Goal: Task Accomplishment & Management: Use online tool/utility

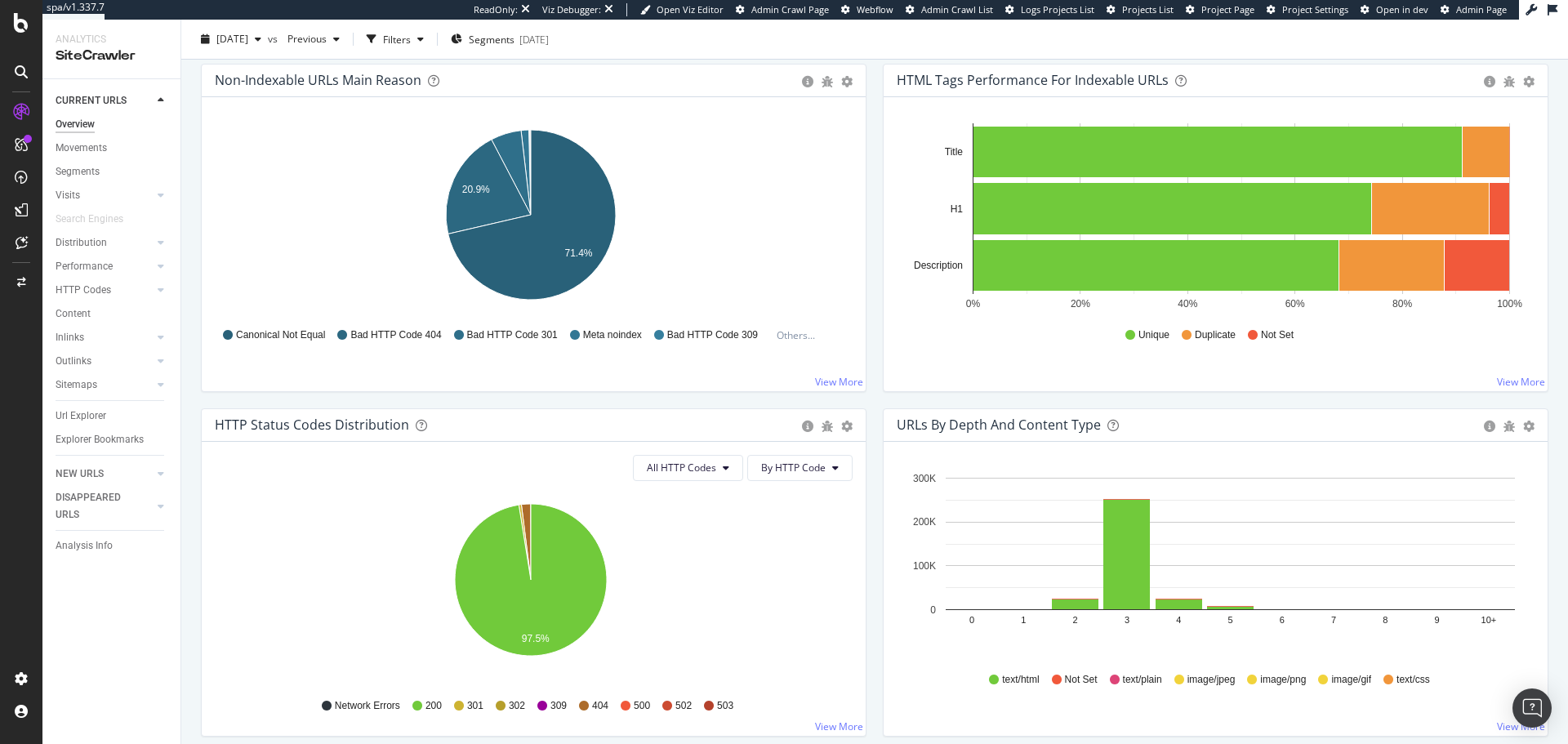
scroll to position [545, 0]
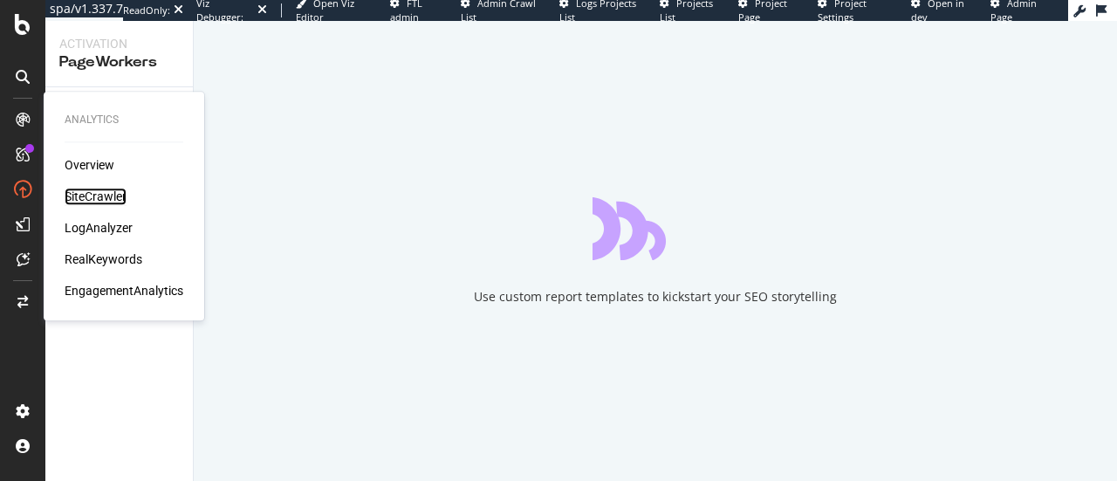
click at [87, 201] on div "SiteCrawler" at bounding box center [96, 196] width 62 height 17
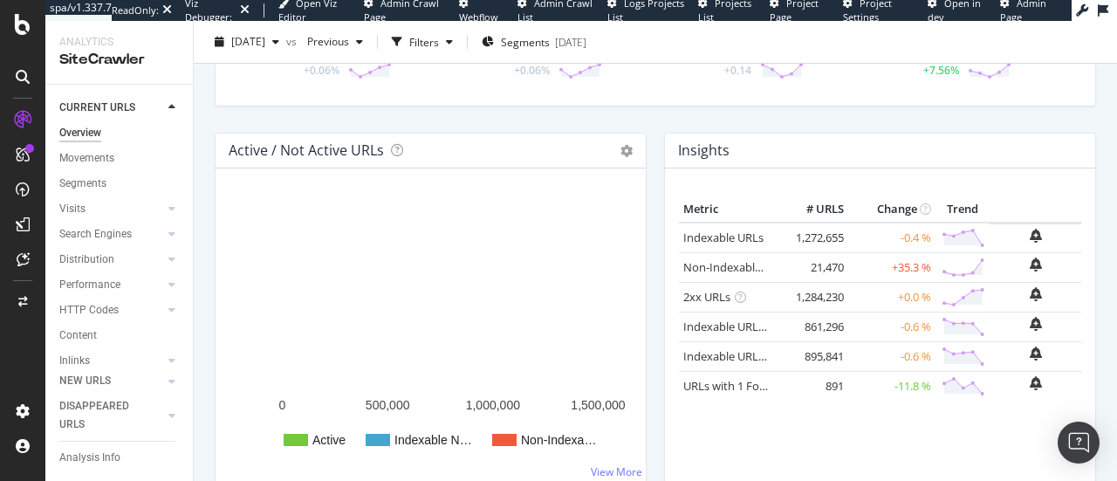
scroll to position [150, 0]
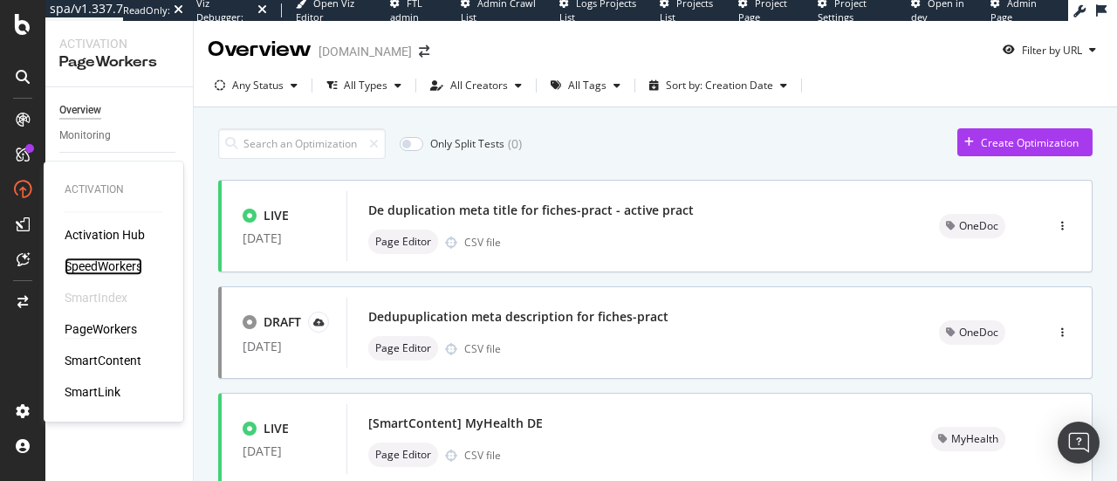
click at [91, 270] on div "SpeedWorkers" at bounding box center [104, 265] width 78 height 17
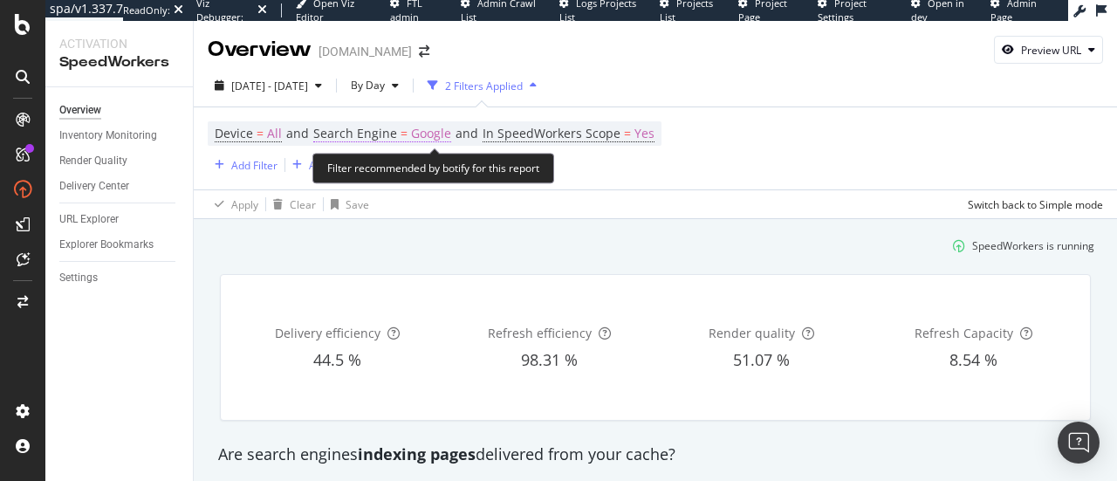
click at [440, 133] on span "Google" at bounding box center [431, 133] width 40 height 24
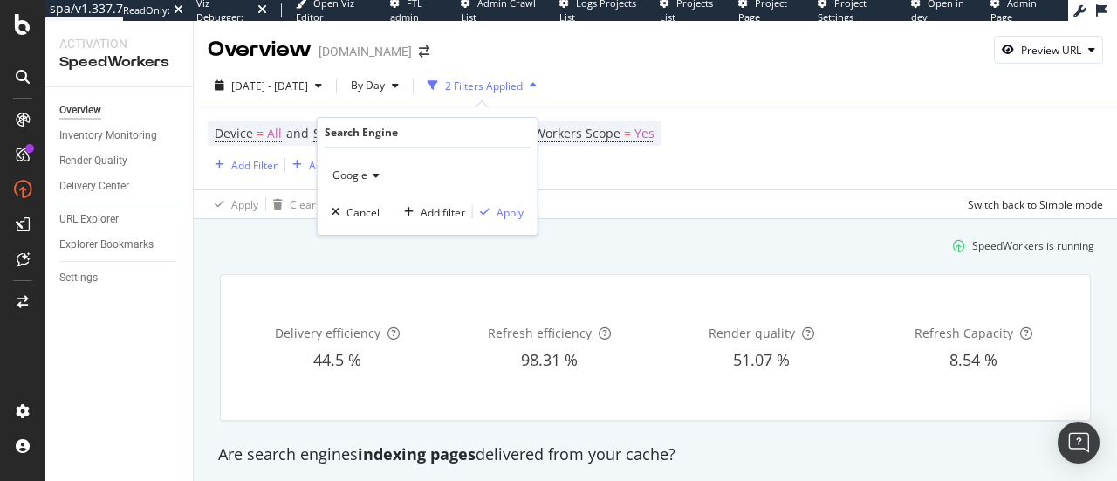
click at [373, 167] on div "Google" at bounding box center [428, 175] width 192 height 28
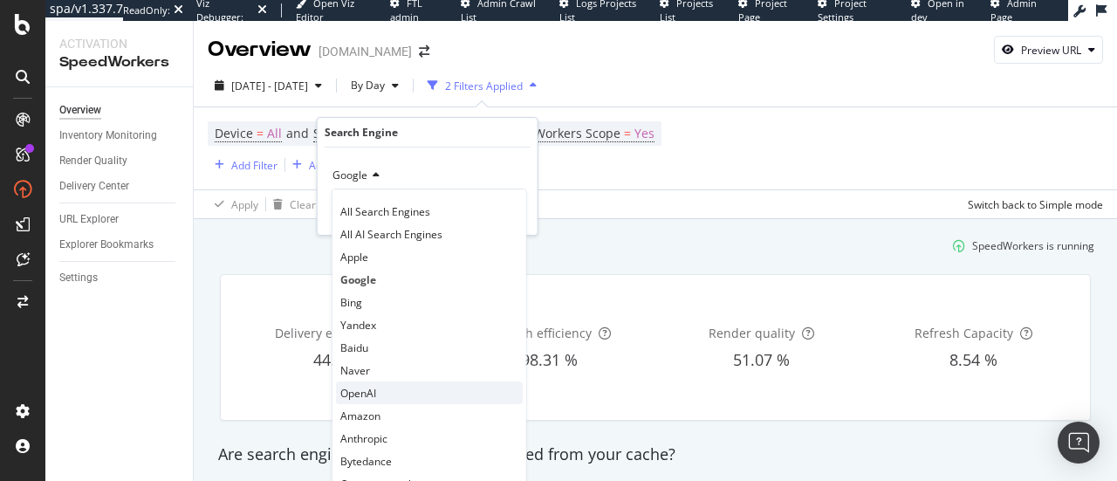
click at [396, 393] on div "OpenAI" at bounding box center [429, 392] width 187 height 23
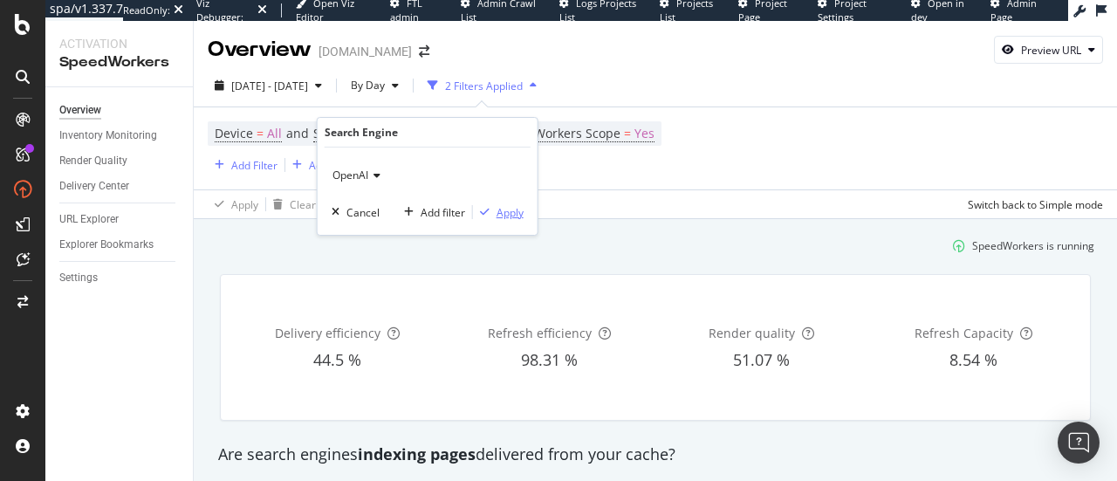
click at [511, 209] on div "Apply" at bounding box center [509, 212] width 27 height 15
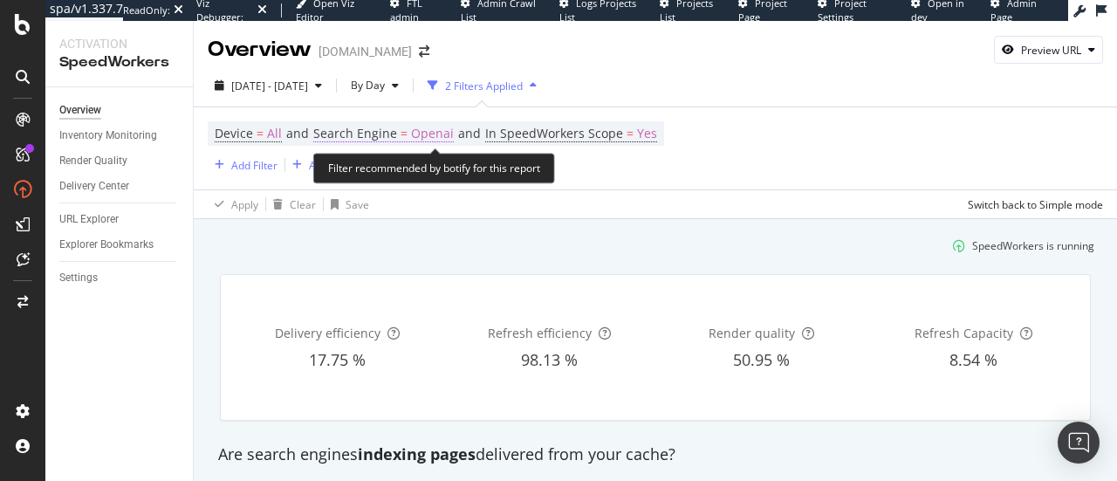
click at [417, 130] on span "Openai" at bounding box center [432, 133] width 43 height 24
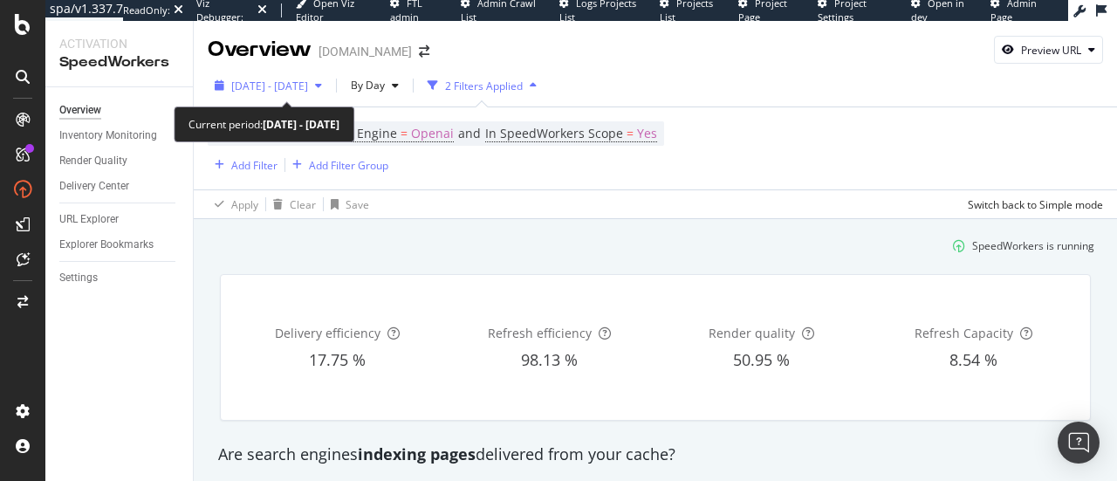
click at [291, 88] on span "2025 Aug. 5th - Sep. 1st" at bounding box center [269, 86] width 77 height 15
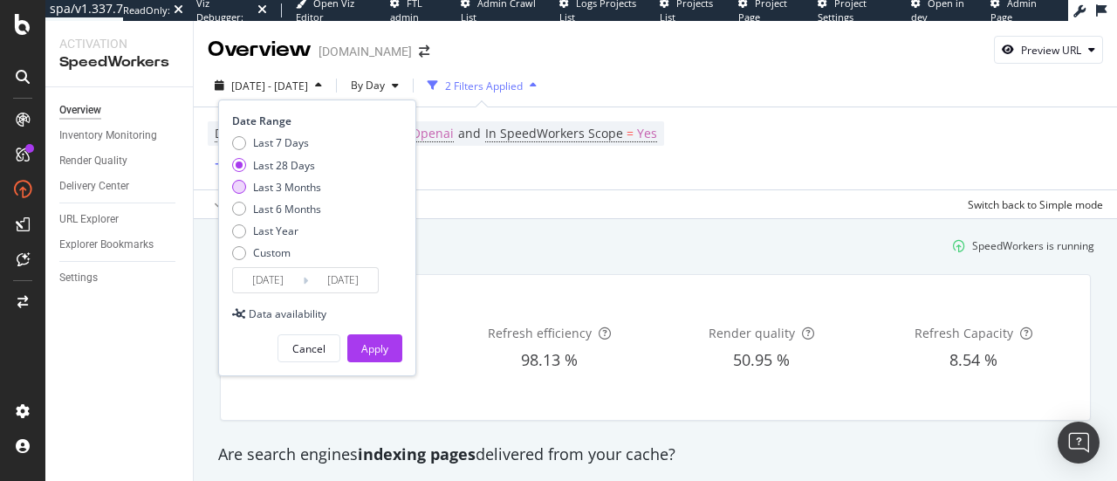
click at [290, 182] on div "Last 3 Months" at bounding box center [287, 187] width 68 height 15
type input "2025/06/02"
click at [389, 339] on button "Apply" at bounding box center [374, 348] width 55 height 28
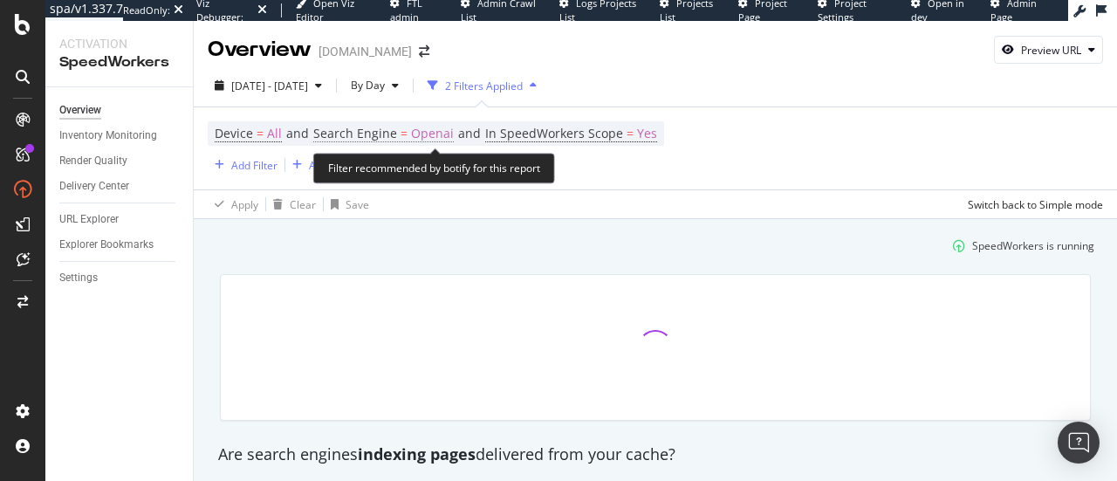
click at [424, 123] on span "Openai" at bounding box center [432, 133] width 43 height 24
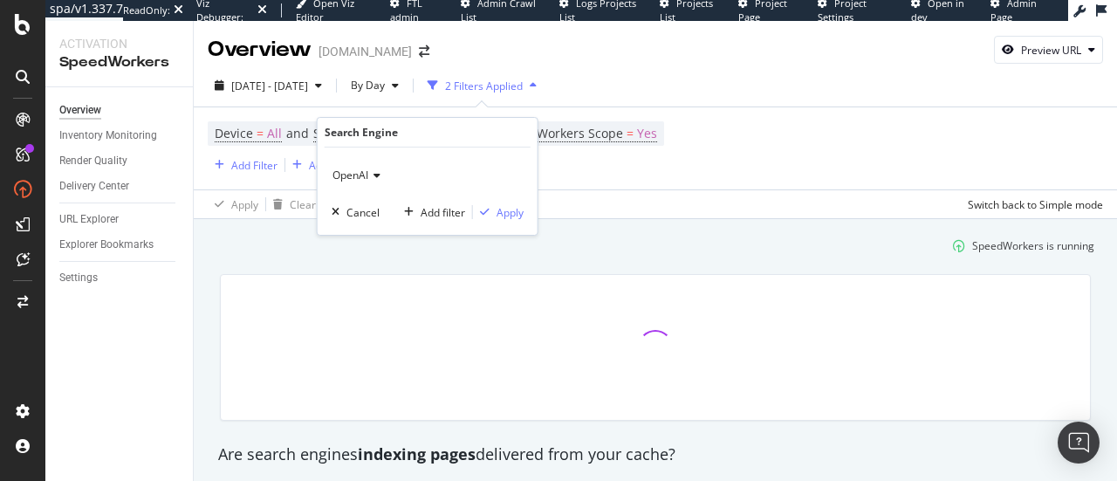
click at [366, 166] on div "OpenAI" at bounding box center [428, 175] width 192 height 28
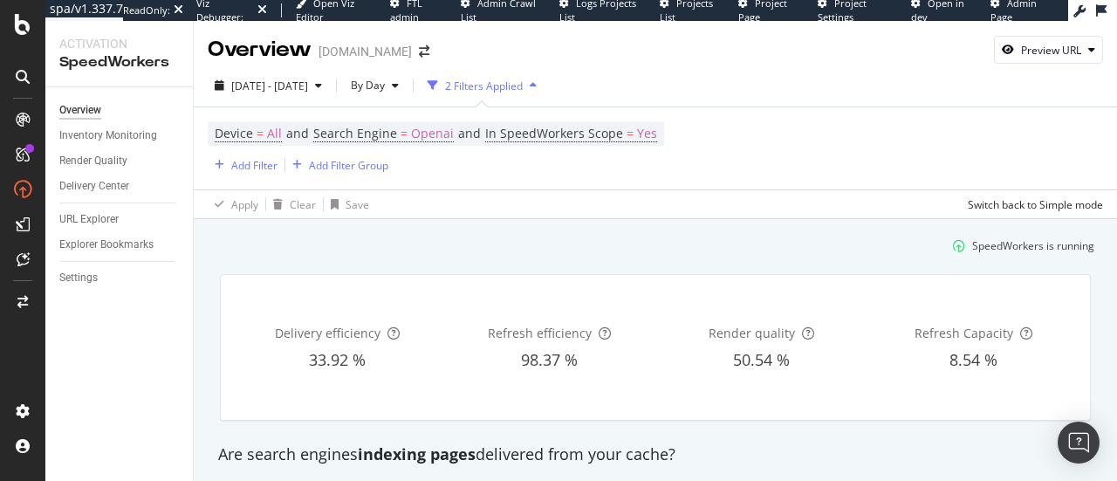
click at [645, 210] on div "Apply Clear Save Switch back to Simple mode" at bounding box center [655, 203] width 923 height 29
click at [654, 195] on div "Apply Clear Save Switch back to Simple mode" at bounding box center [655, 203] width 923 height 29
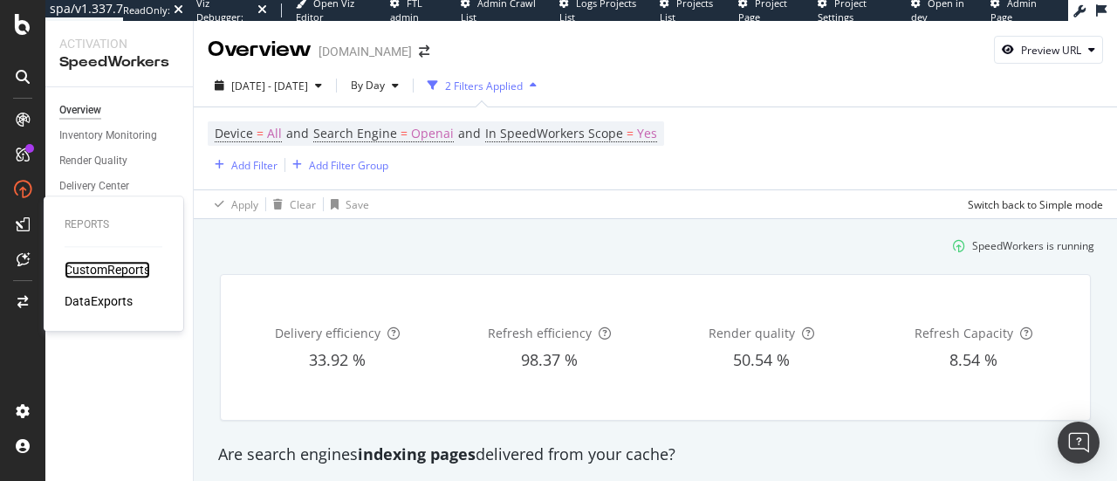
click at [103, 262] on div "CustomReports" at bounding box center [108, 269] width 86 height 17
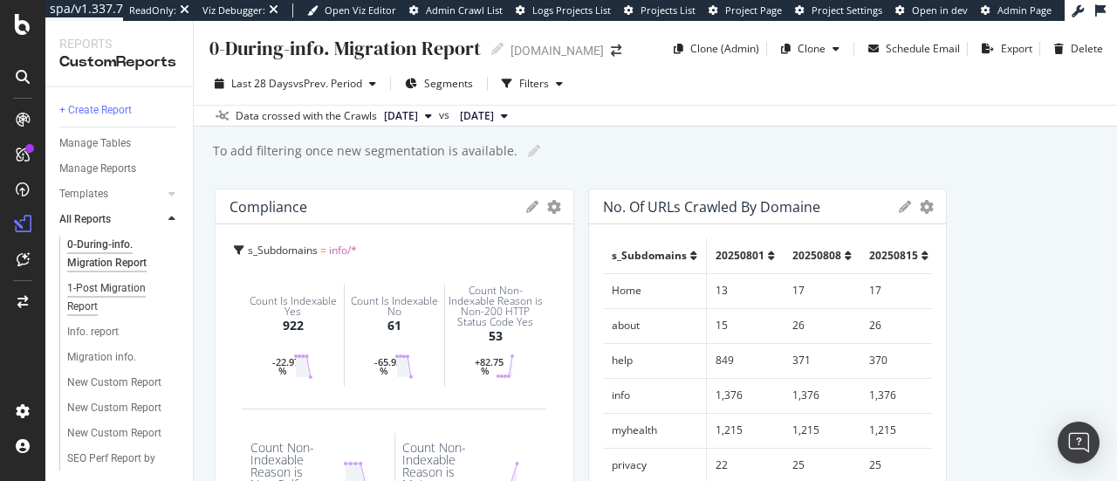
scroll to position [73, 0]
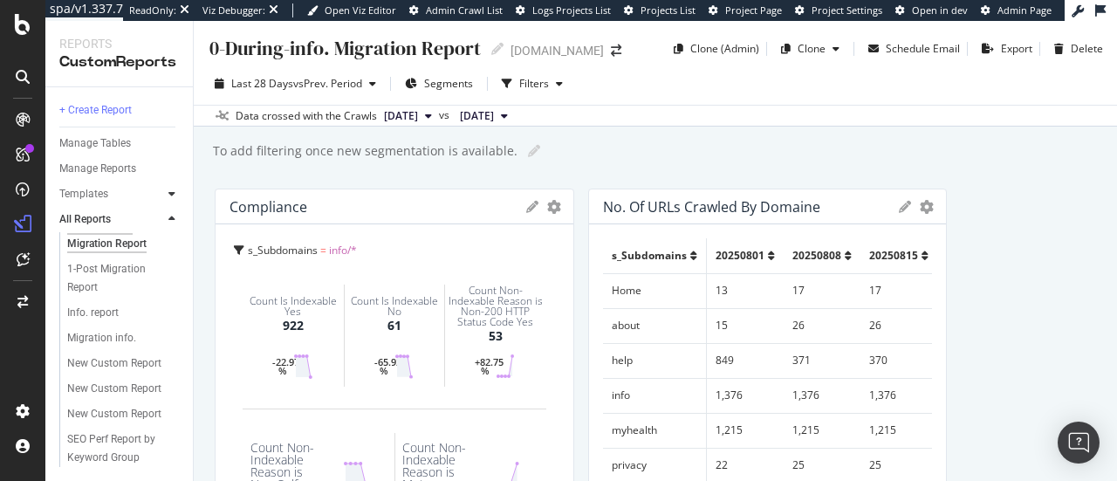
click at [169, 188] on icon at bounding box center [171, 193] width 7 height 10
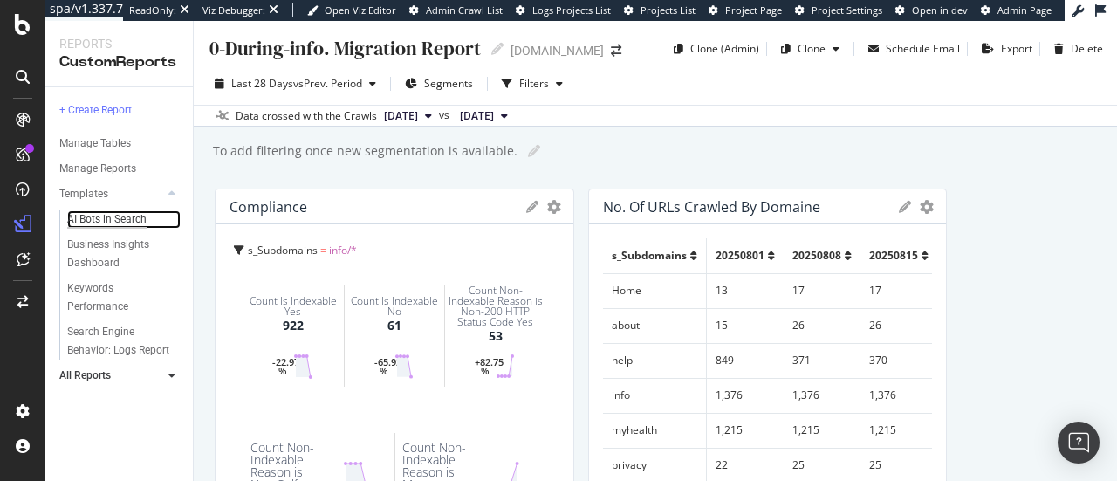
click at [120, 222] on div "AI Bots in Search" at bounding box center [106, 219] width 79 height 18
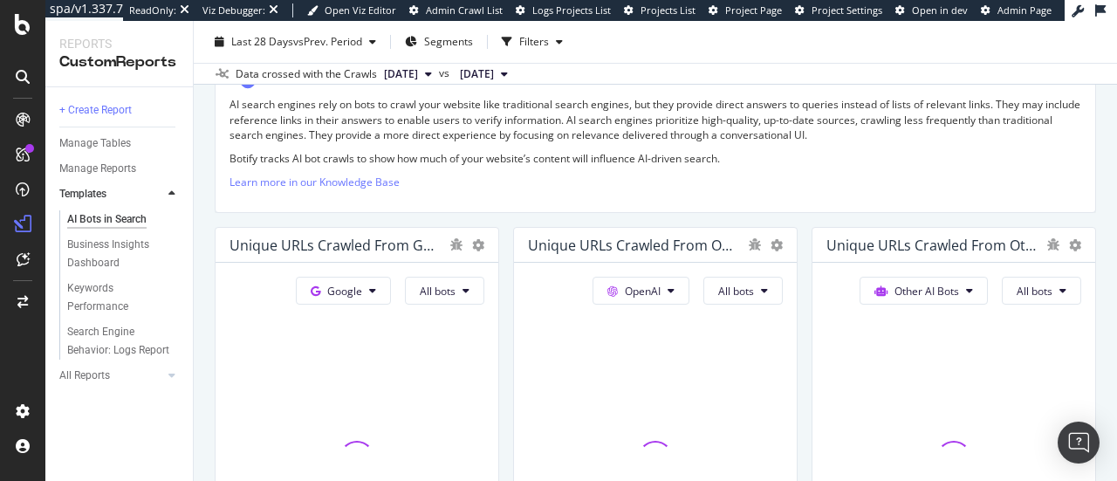
scroll to position [310, 0]
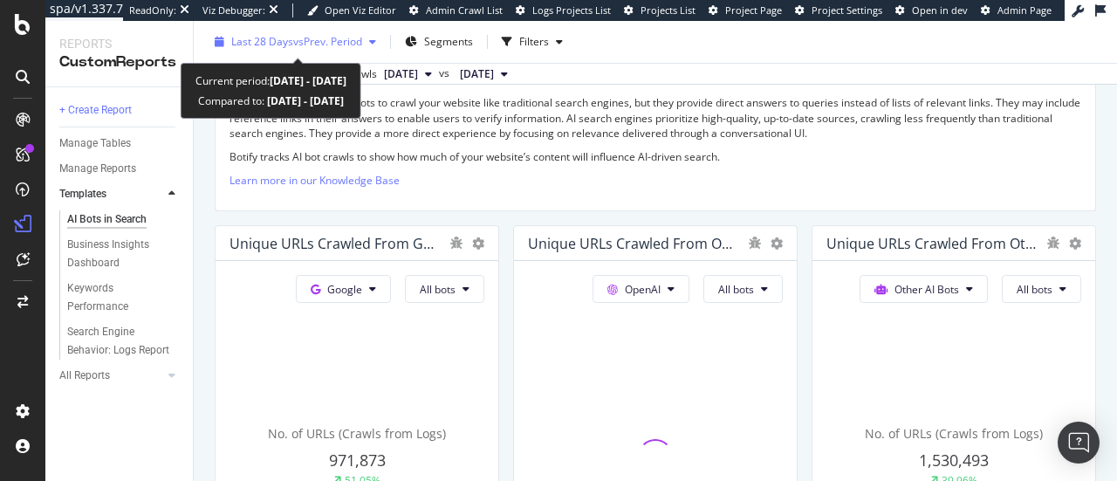
click at [279, 36] on span "Last 28 Days" at bounding box center [262, 41] width 62 height 15
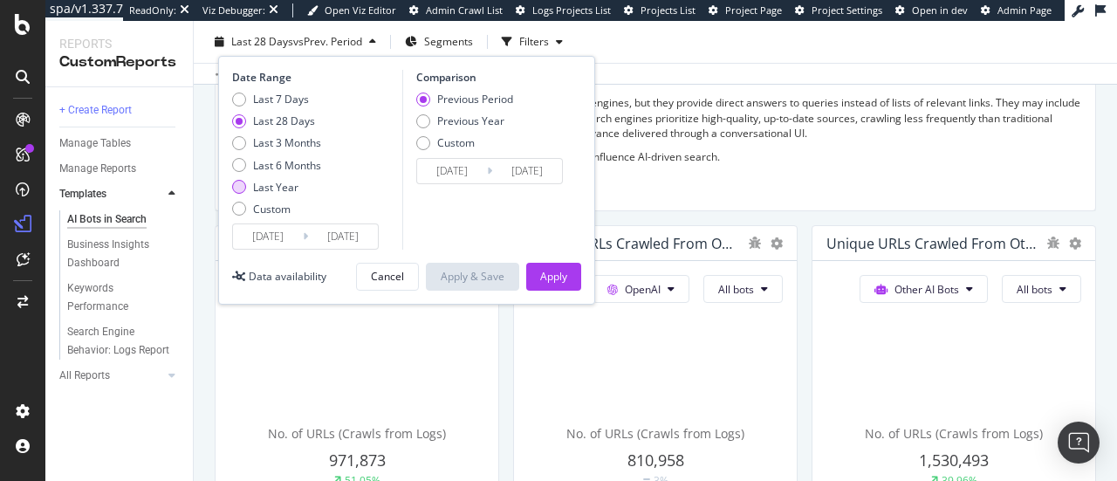
click at [280, 188] on div "Last Year" at bounding box center [275, 187] width 45 height 15
type input "2024/08/31"
type input "2023/09/01"
type input "2024/08/30"
click at [555, 277] on div "Apply" at bounding box center [553, 276] width 27 height 15
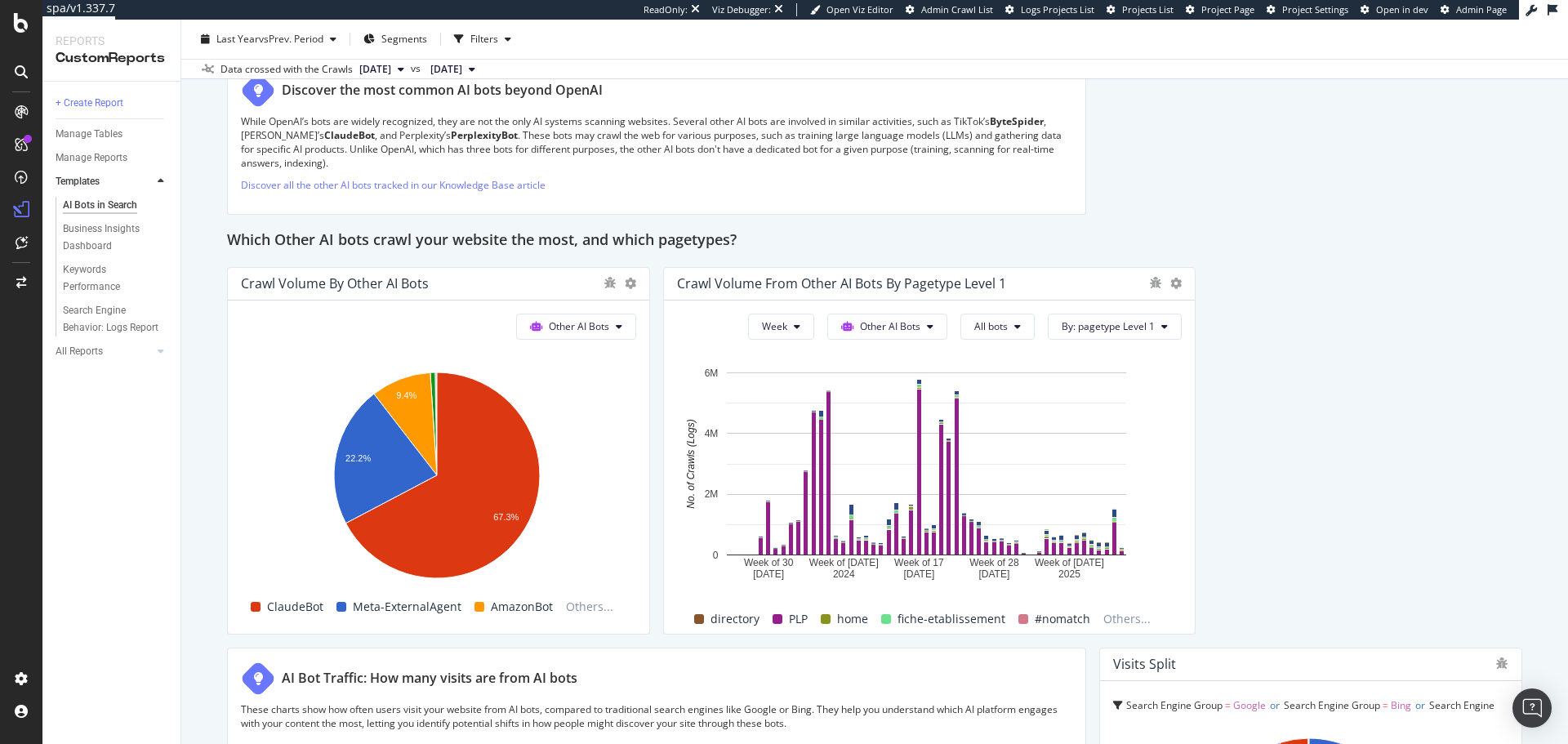
scroll to position [2823, 0]
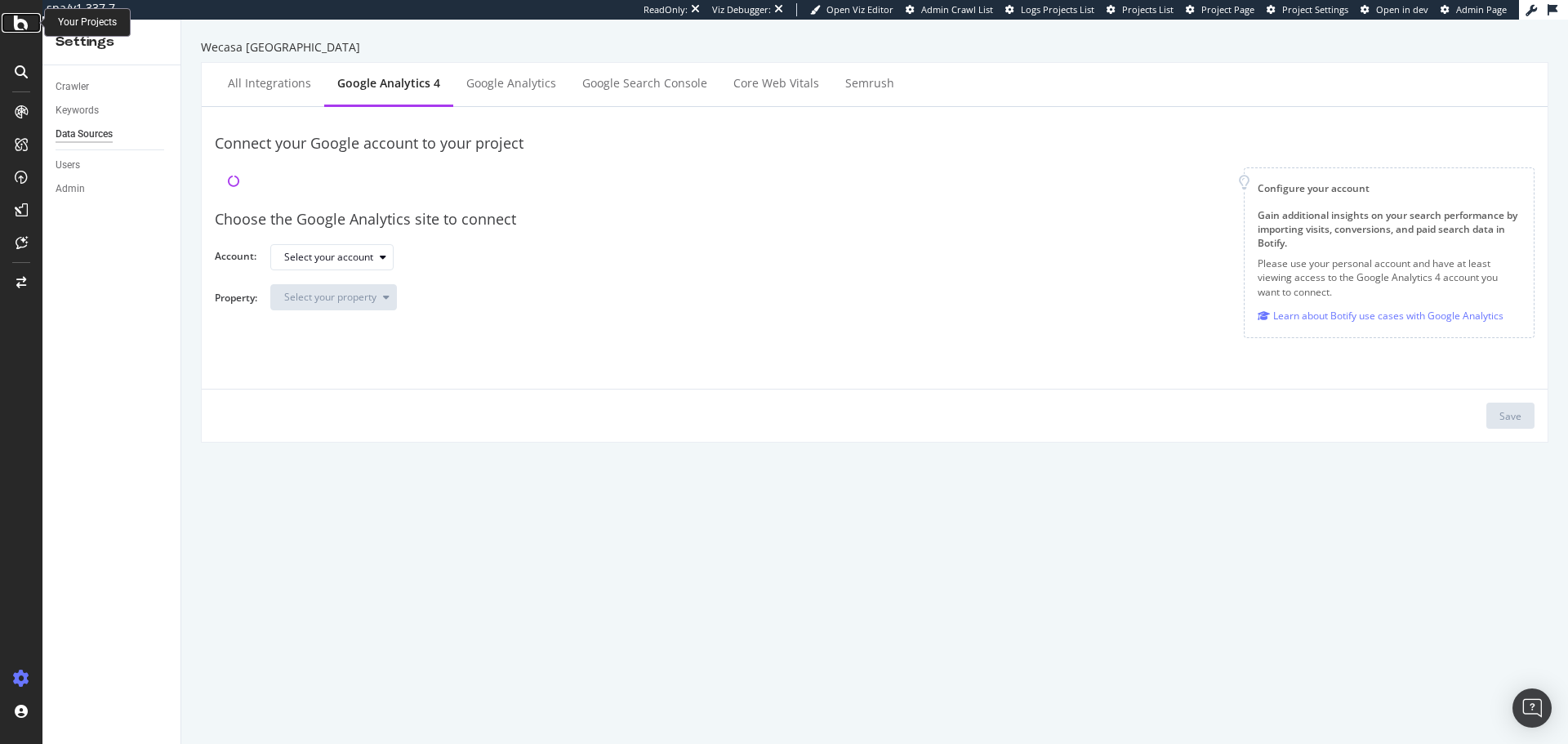
click at [32, 32] on div at bounding box center [22, 22] width 39 height 20
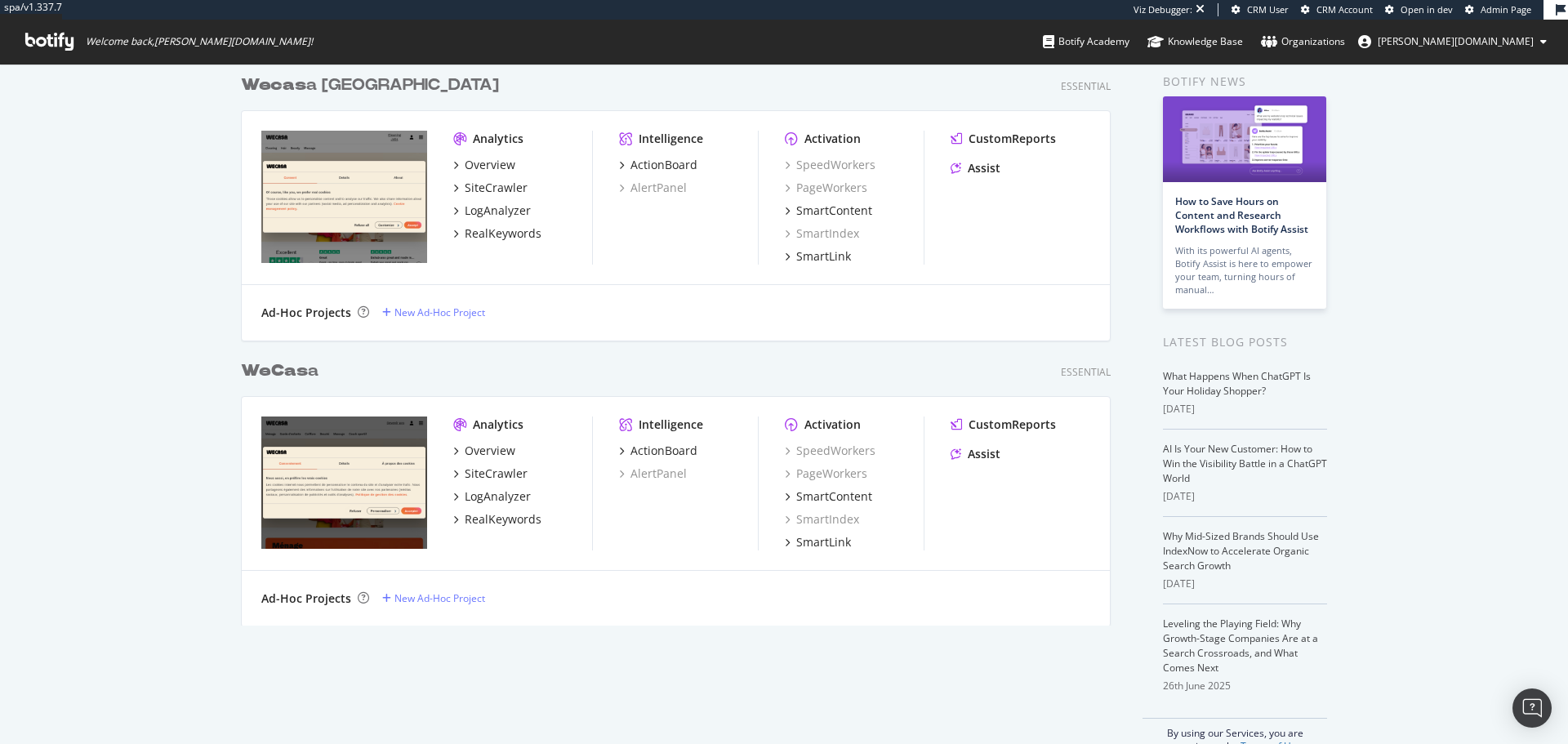
scroll to position [104, 0]
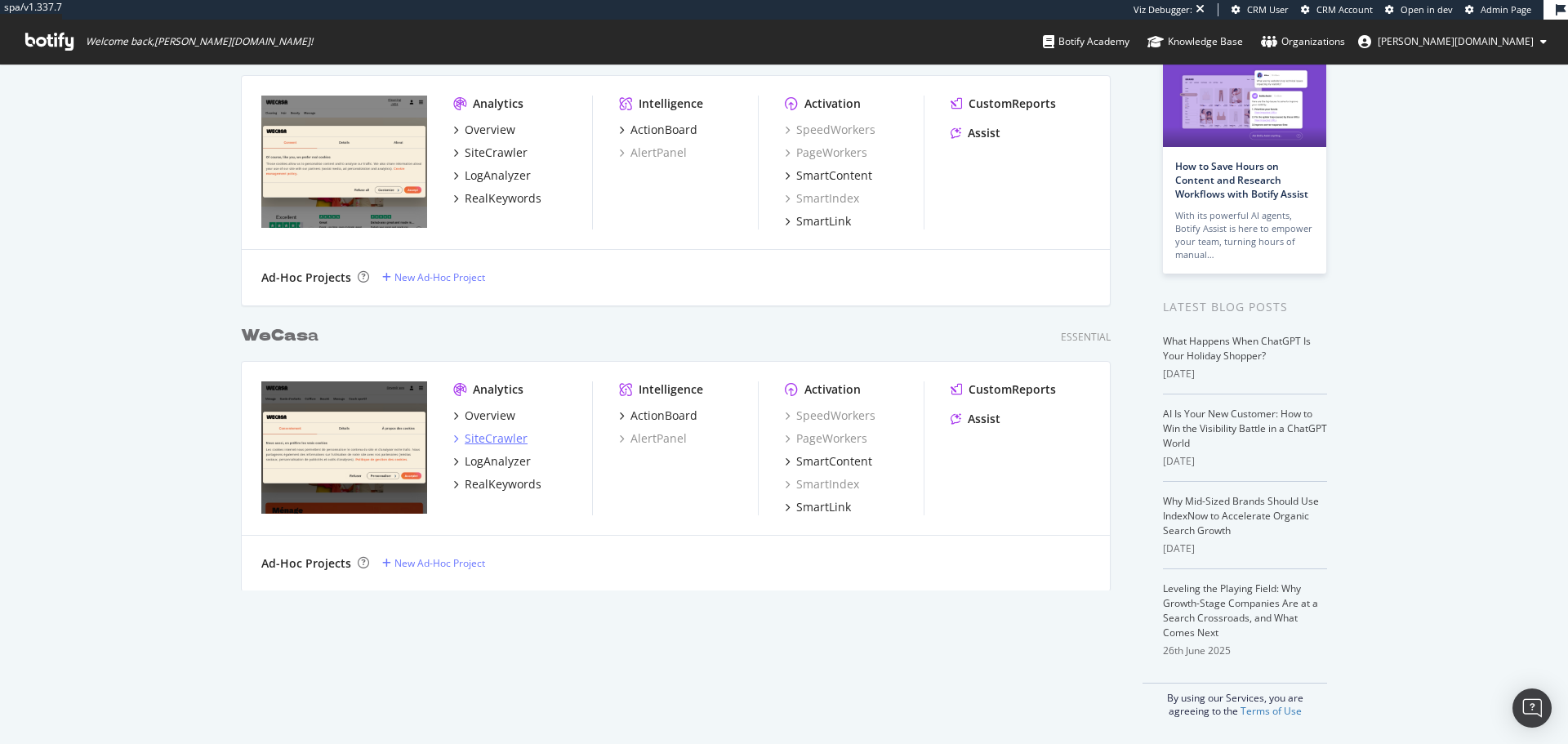
type input "wecas"
click at [484, 438] on div "SiteCrawler" at bounding box center [495, 438] width 63 height 16
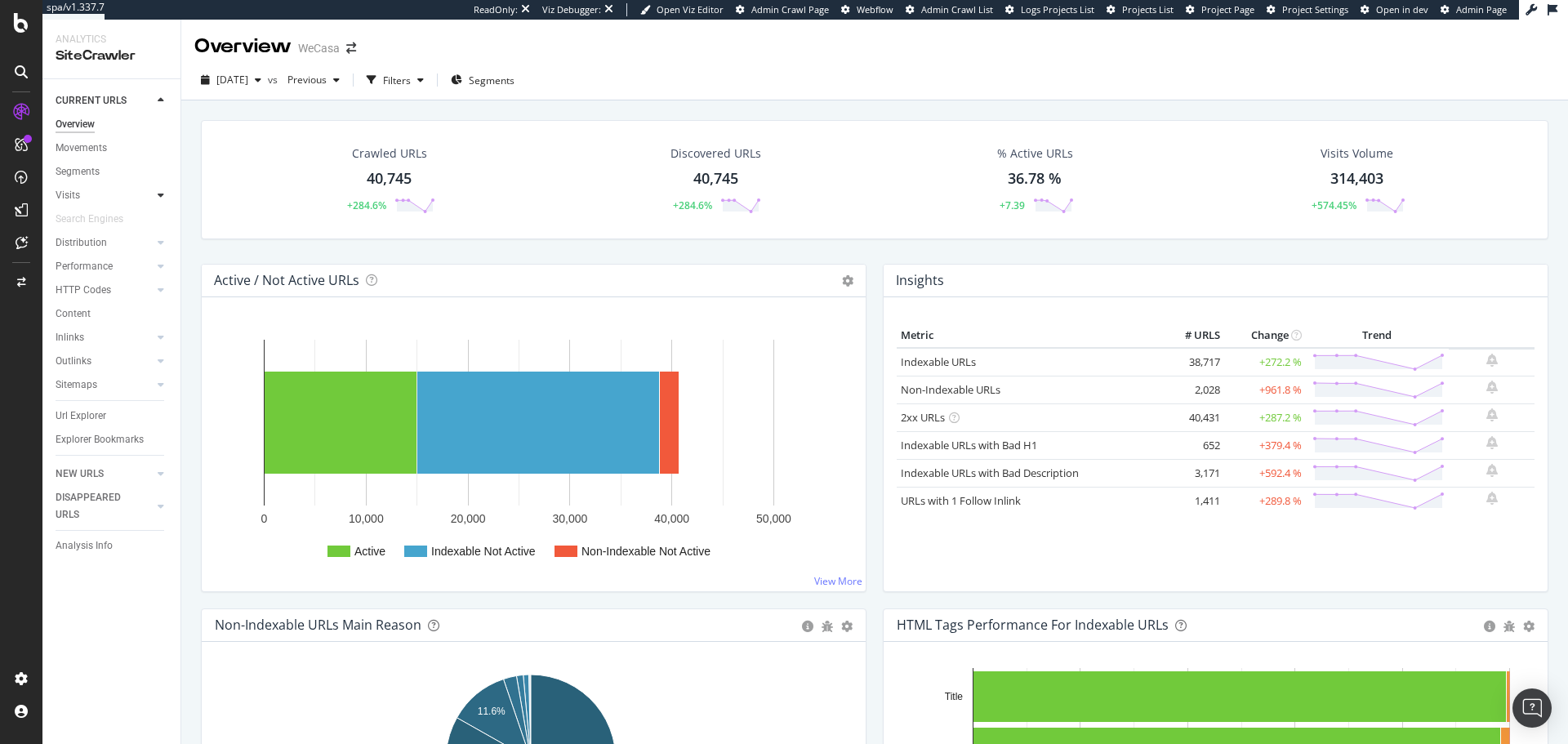
click at [165, 195] on div at bounding box center [160, 195] width 16 height 16
click at [108, 241] on div "Orphan URLs" at bounding box center [91, 242] width 57 height 17
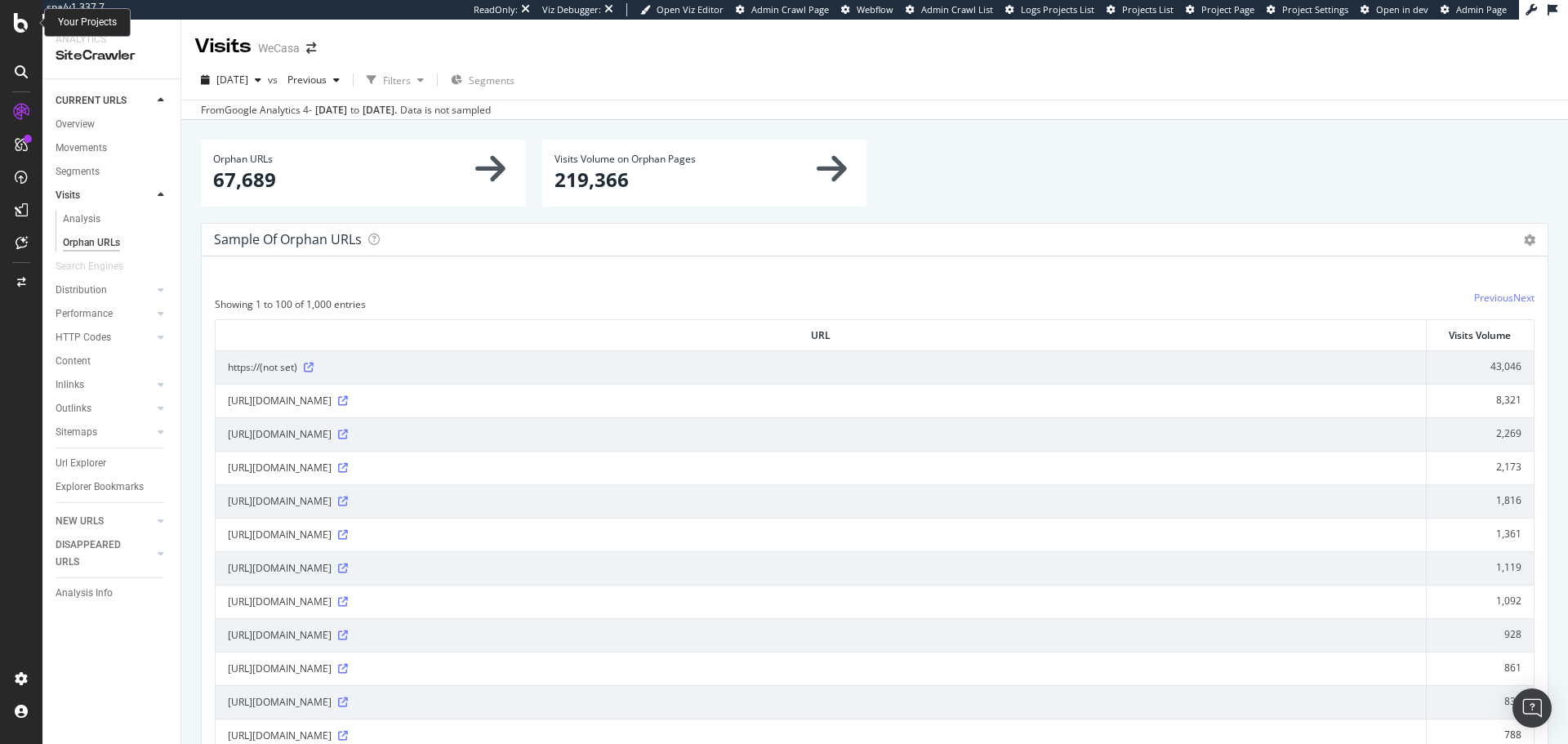
click at [26, 16] on icon at bounding box center [22, 22] width 15 height 20
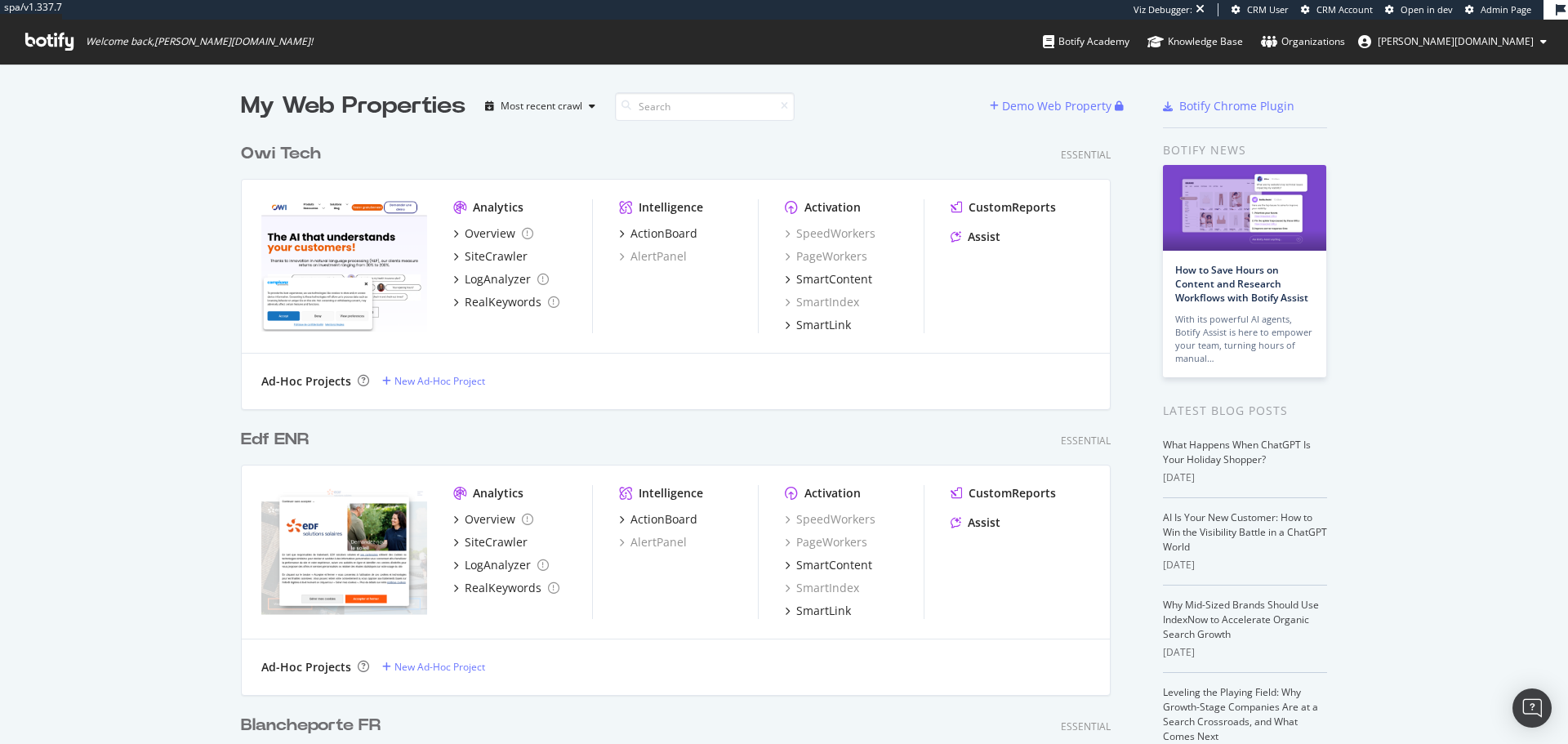
scroll to position [5883, 871]
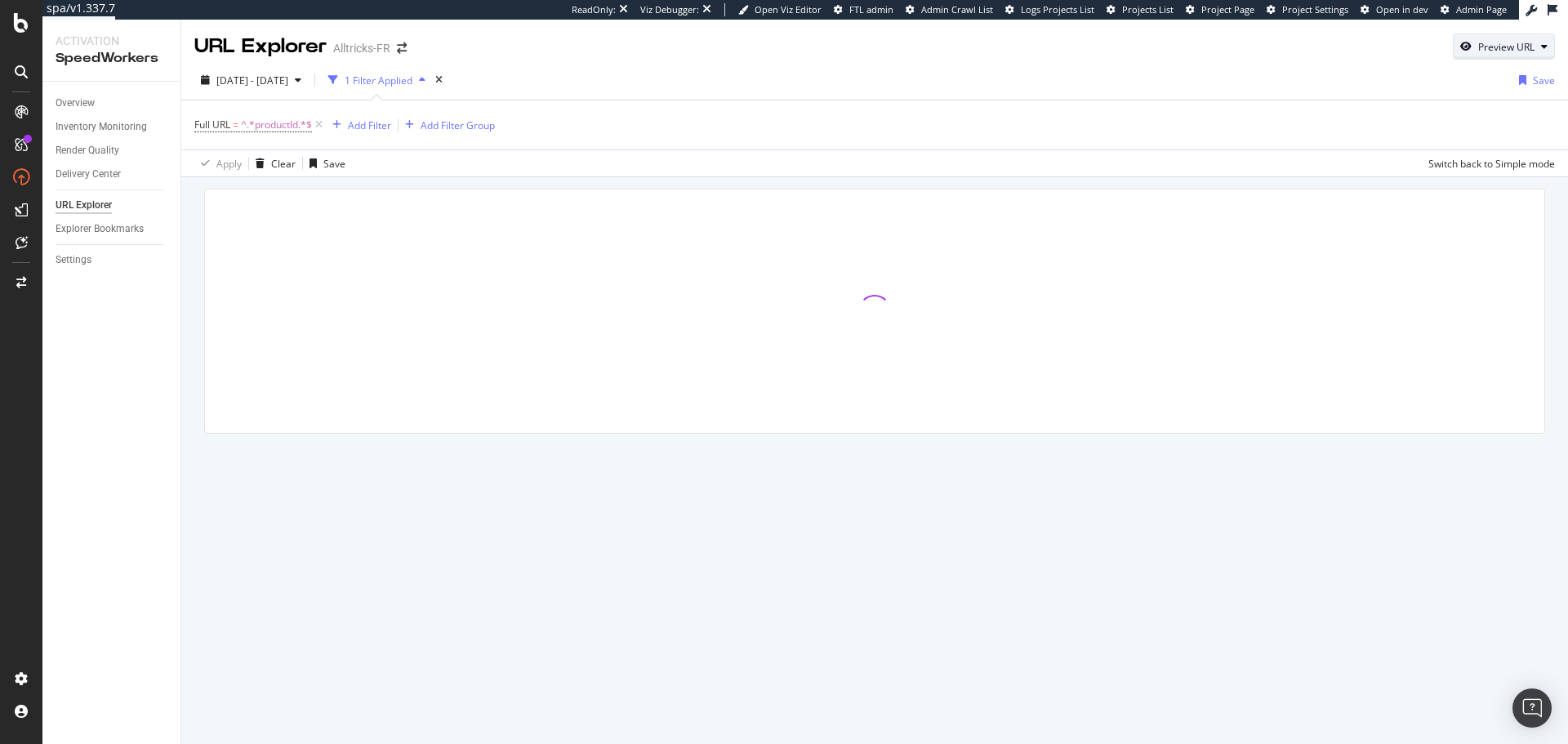
click at [1498, 42] on div "Preview URL" at bounding box center [1506, 47] width 56 height 14
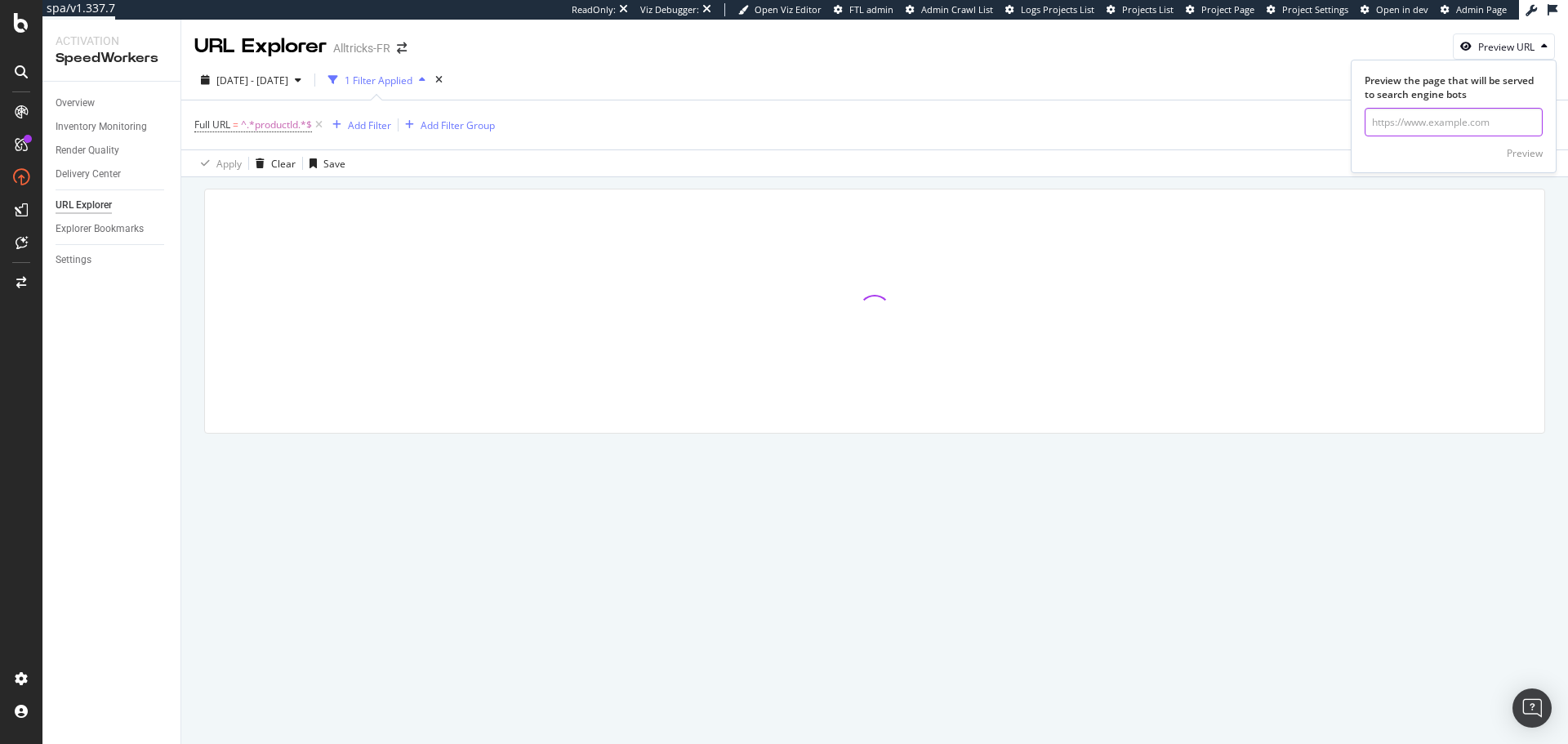
click at [1433, 121] on input "url" at bounding box center [1454, 122] width 178 height 29
paste input "https://www.alltricks.fr/F-303517-couchage--matelas-_-accessoires/P-2511618-mat…"
type input "https://www.alltricks.fr/F-303517-couchage--matelas-_-accessoires/P-2511618-mat…"
click at [1511, 155] on div "Preview" at bounding box center [1525, 153] width 36 height 14
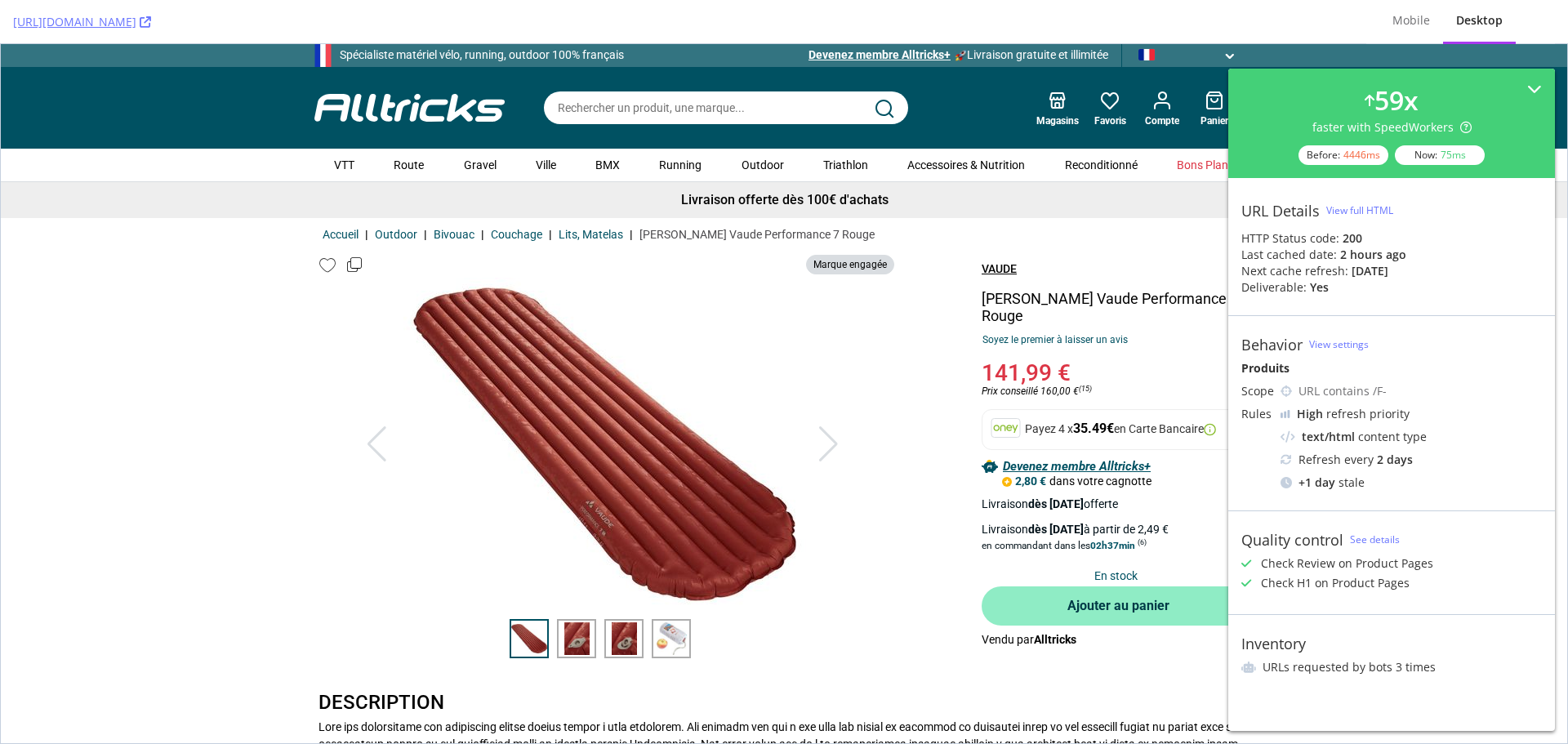
scroll to position [327, 0]
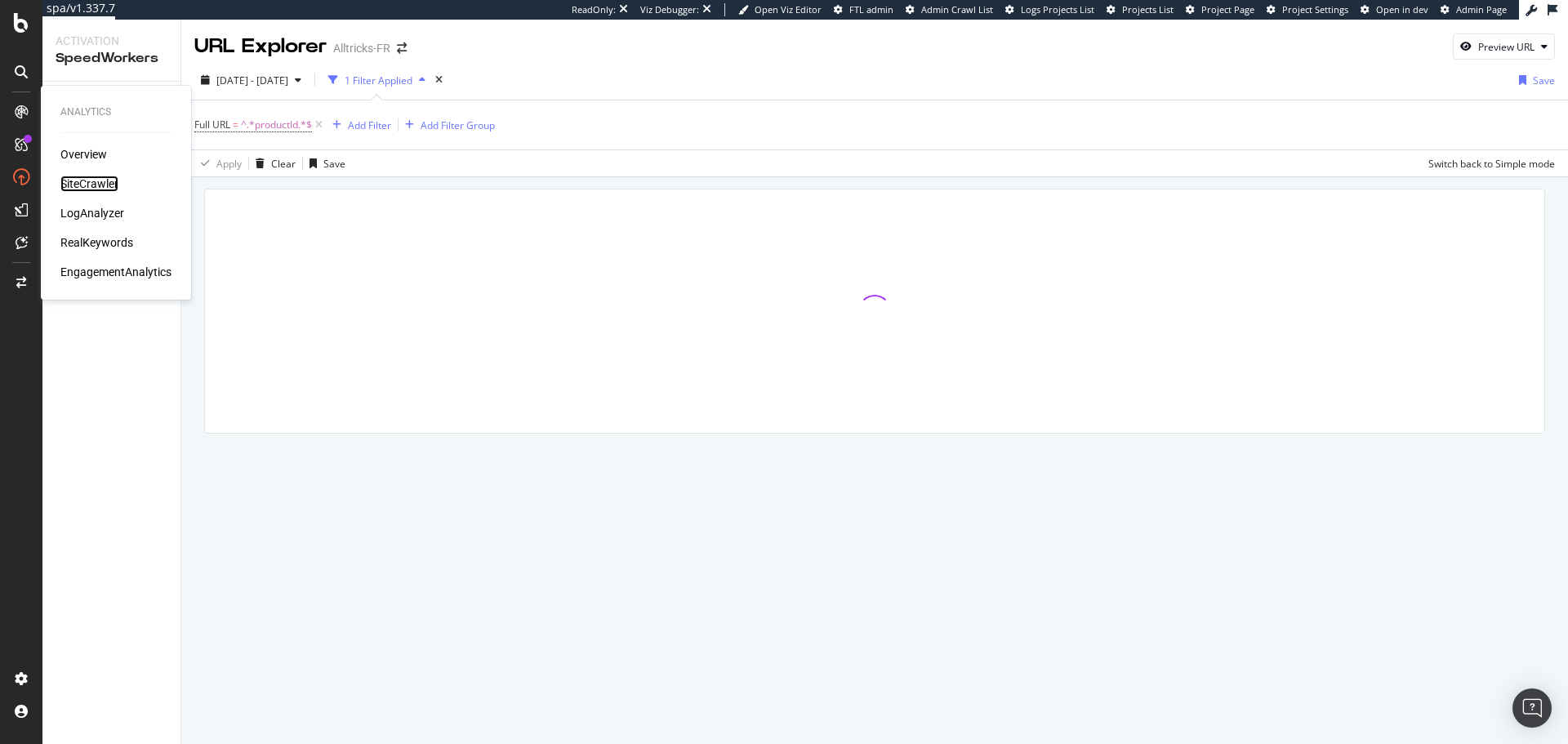
click at [83, 181] on div "SiteCrawler" at bounding box center [90, 183] width 58 height 16
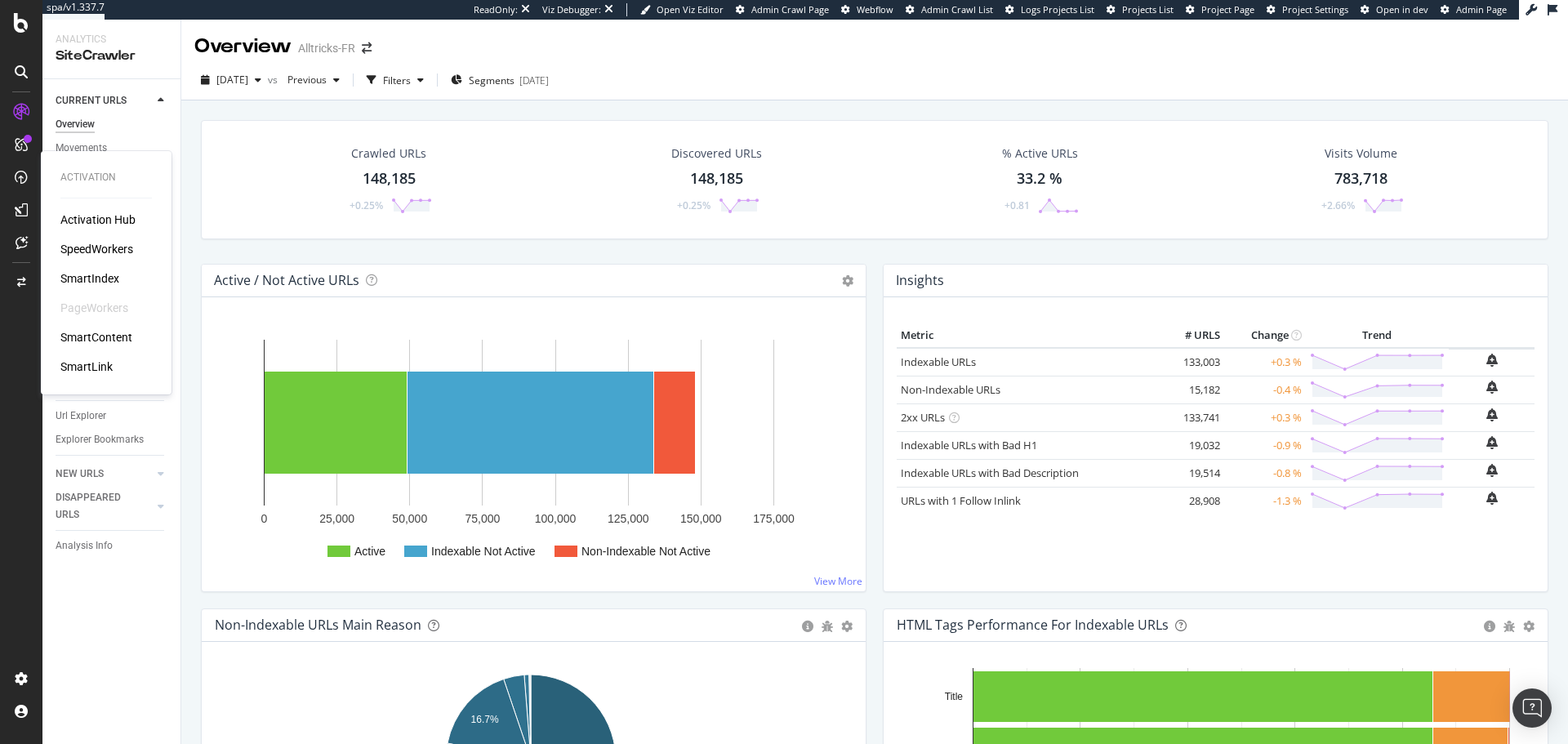
click at [89, 241] on div "SpeedWorkers" at bounding box center [97, 248] width 73 height 16
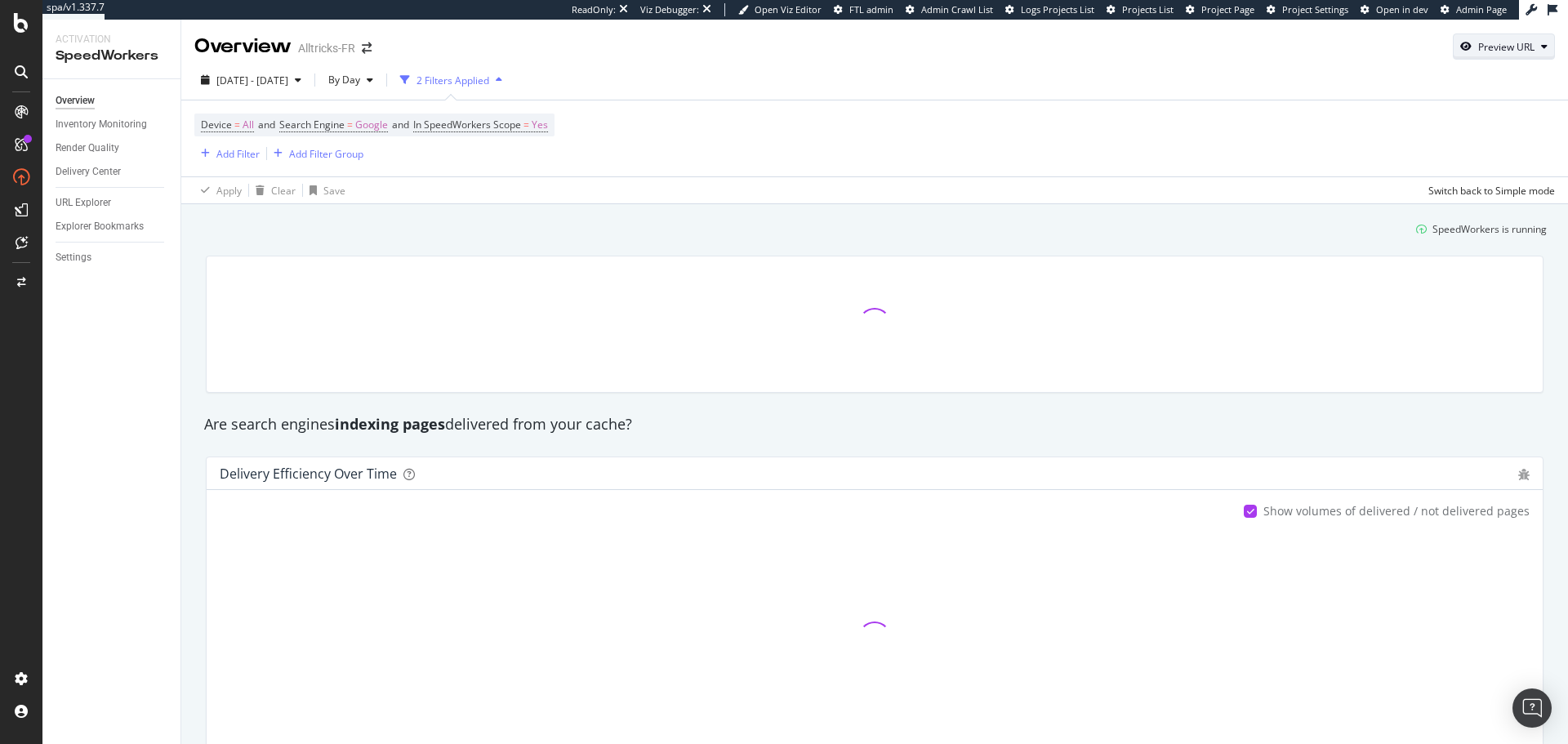
click at [1513, 46] on div "Preview URL" at bounding box center [1506, 47] width 56 height 14
click at [1408, 122] on input "url" at bounding box center [1442, 122] width 178 height 29
paste input "https://www.alltricks.fr/F-303517-couchage--matelas-_-accessoires/P-2511618-mat…"
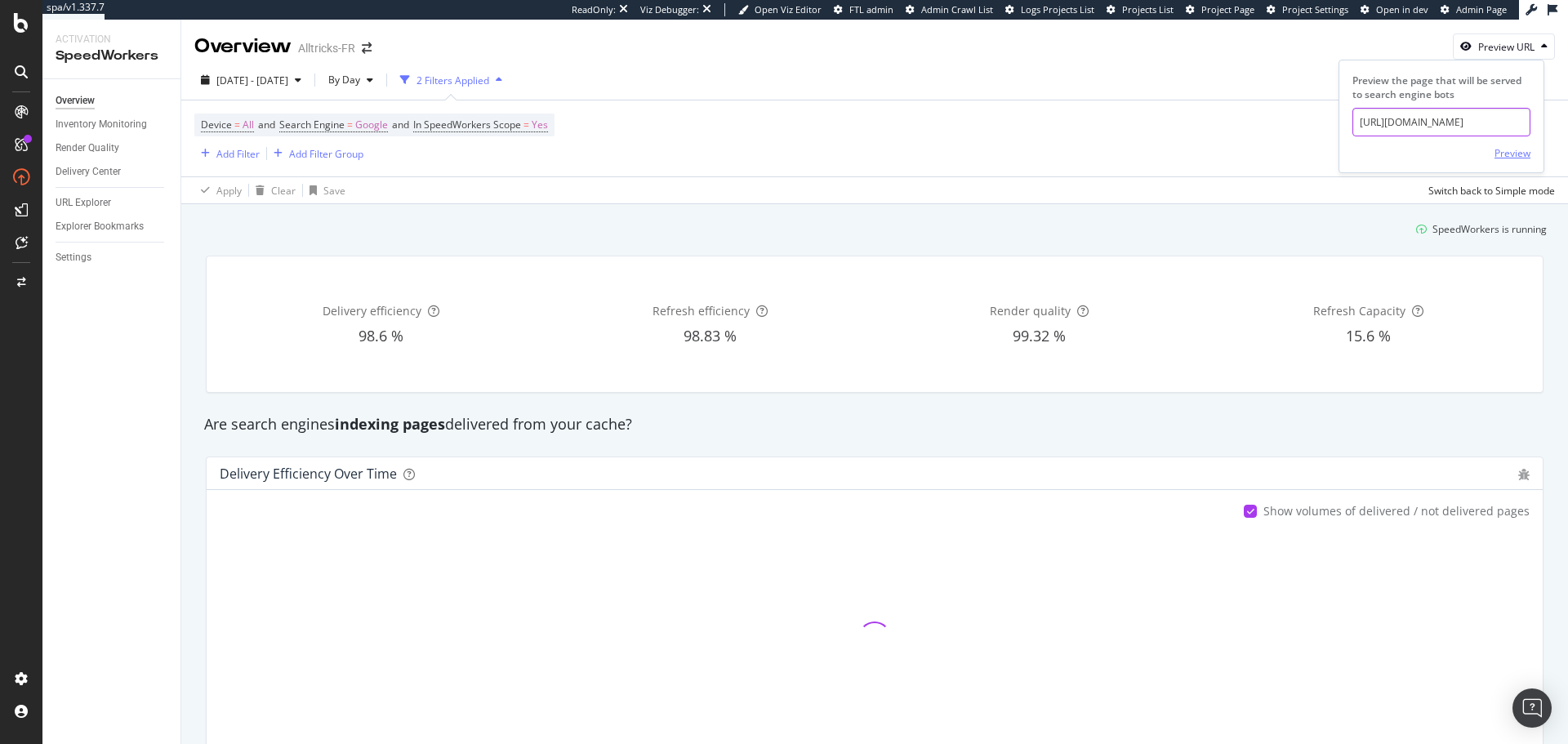
type input "https://www.alltricks.fr/F-303517-couchage--matelas-_-accessoires/P-2511618-mat…"
click at [1508, 144] on div "Preview" at bounding box center [1513, 153] width 36 height 24
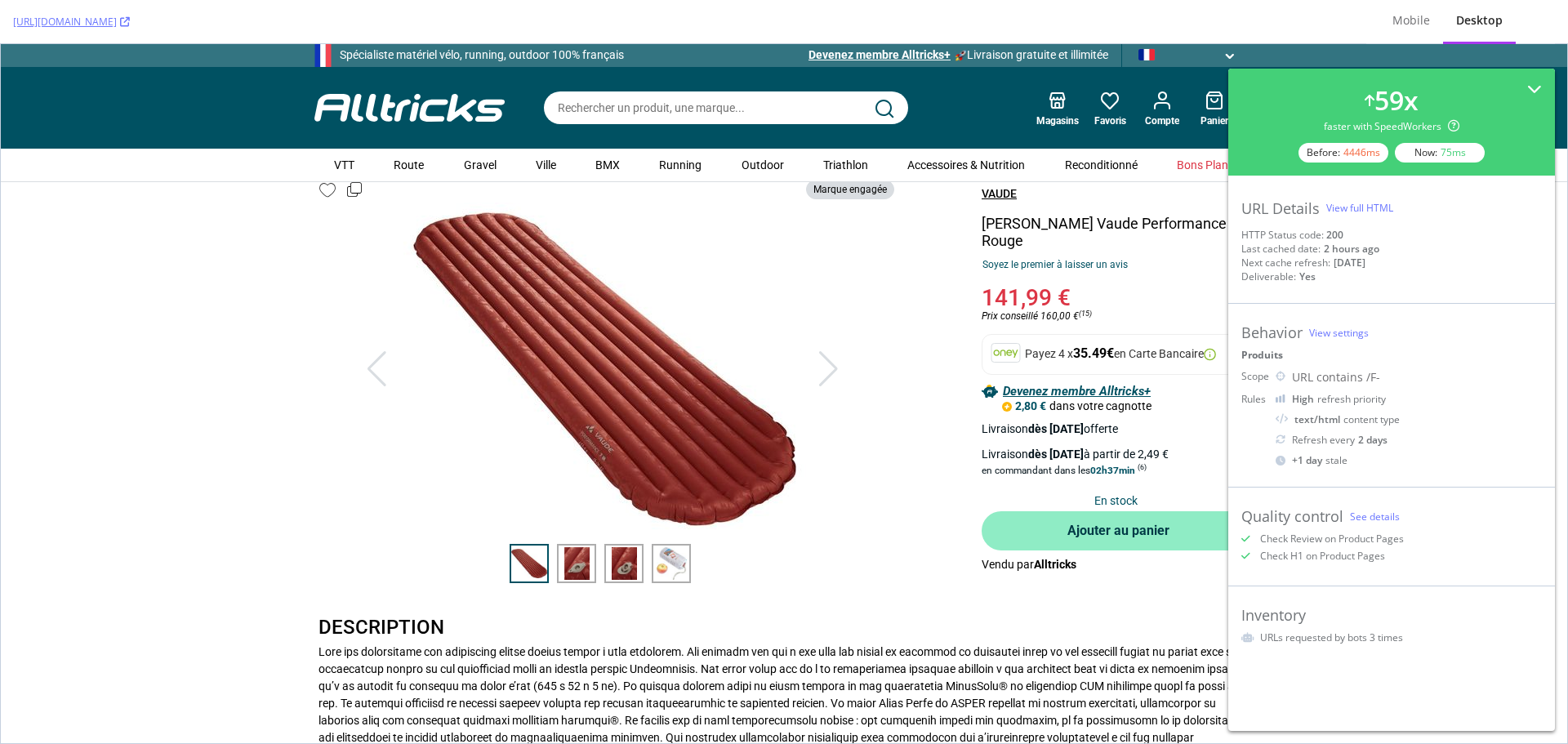
scroll to position [109, 0]
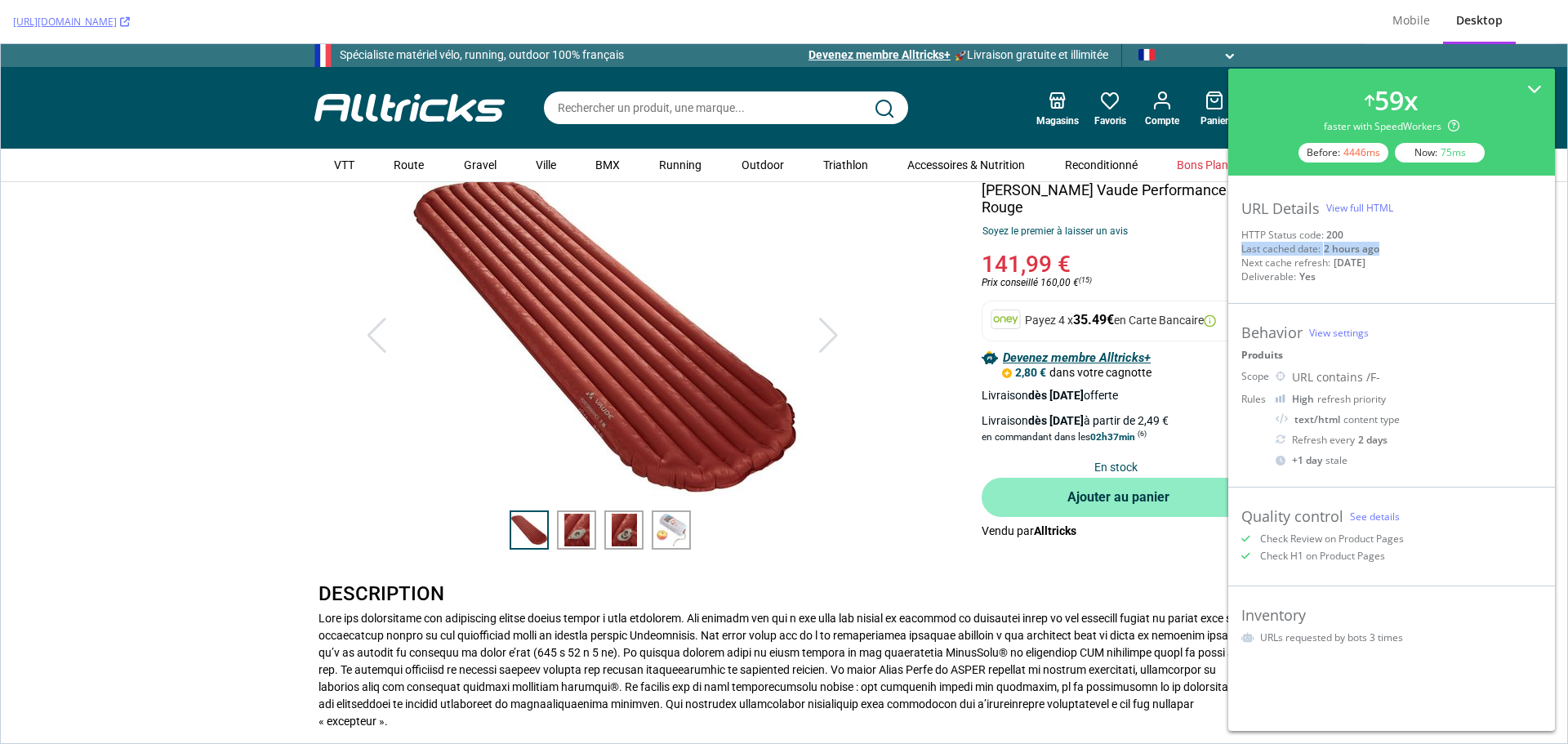
drag, startPoint x: 1238, startPoint y: 252, endPoint x: 1395, endPoint y: 245, distance: 157.2
click at [1395, 245] on div "URL Details View full HTML HTTP Status code: 200 Last cached date: 2 hours ago …" at bounding box center [1391, 240] width 327 height 128
click at [1356, 259] on div "[DATE]" at bounding box center [1350, 262] width 32 height 14
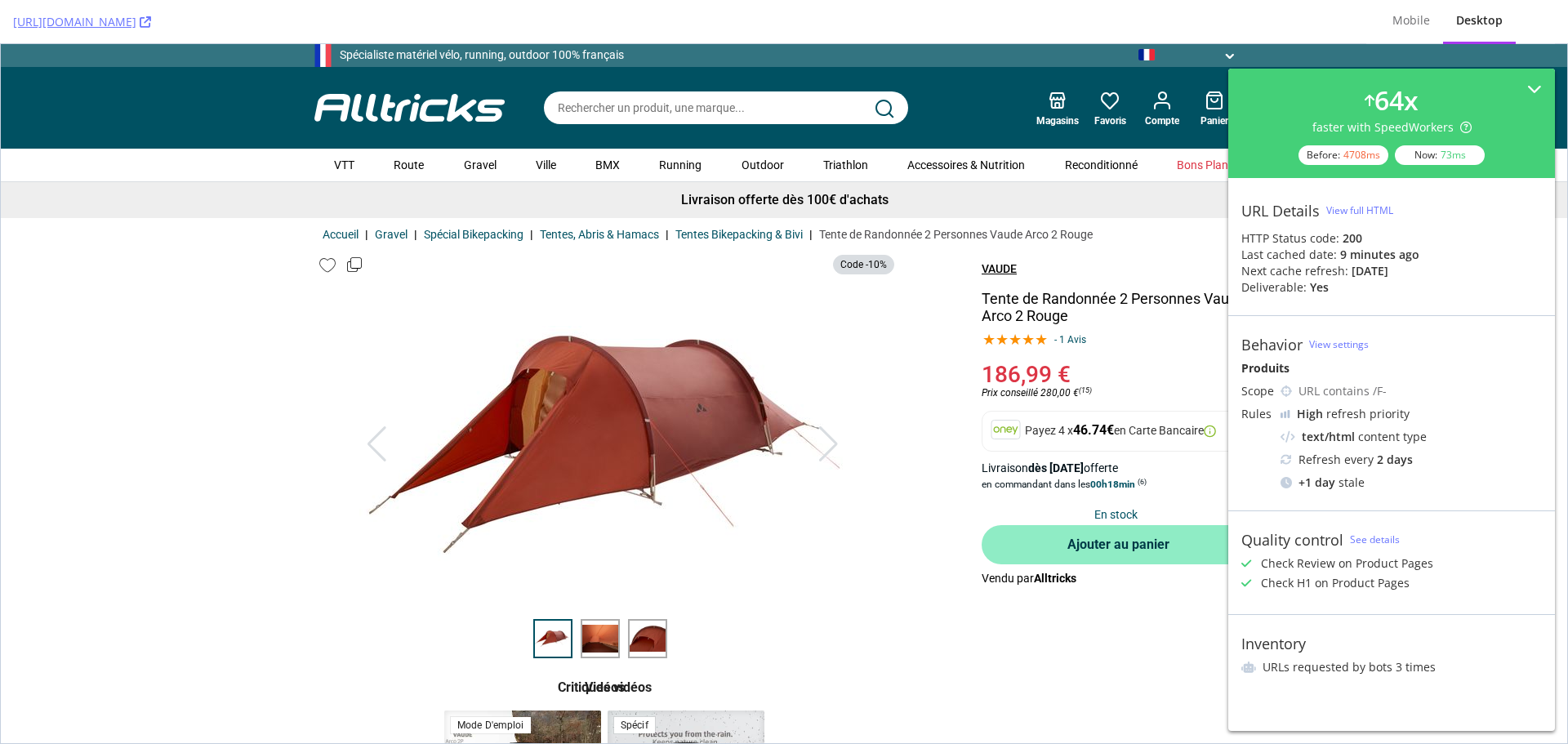
scroll to position [218, 0]
